Goal: Task Accomplishment & Management: Manage account settings

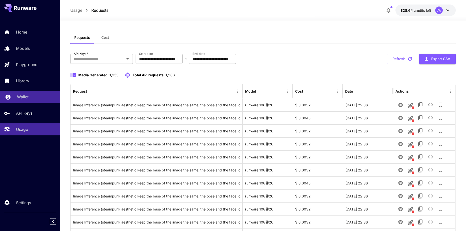
click at [37, 99] on div "Wallet" at bounding box center [36, 97] width 39 height 6
